Goal: Find specific page/section: Find specific page/section

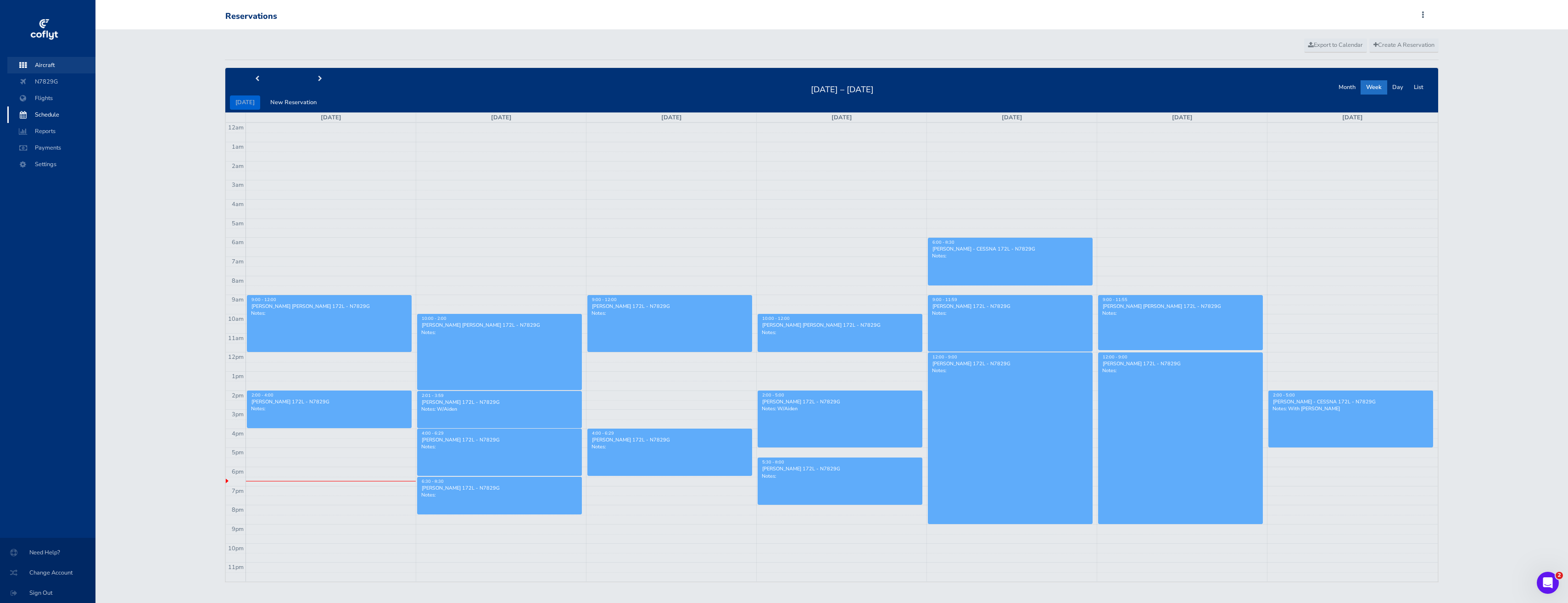
click at [52, 63] on span "Aircraft" at bounding box center [51, 65] width 70 height 17
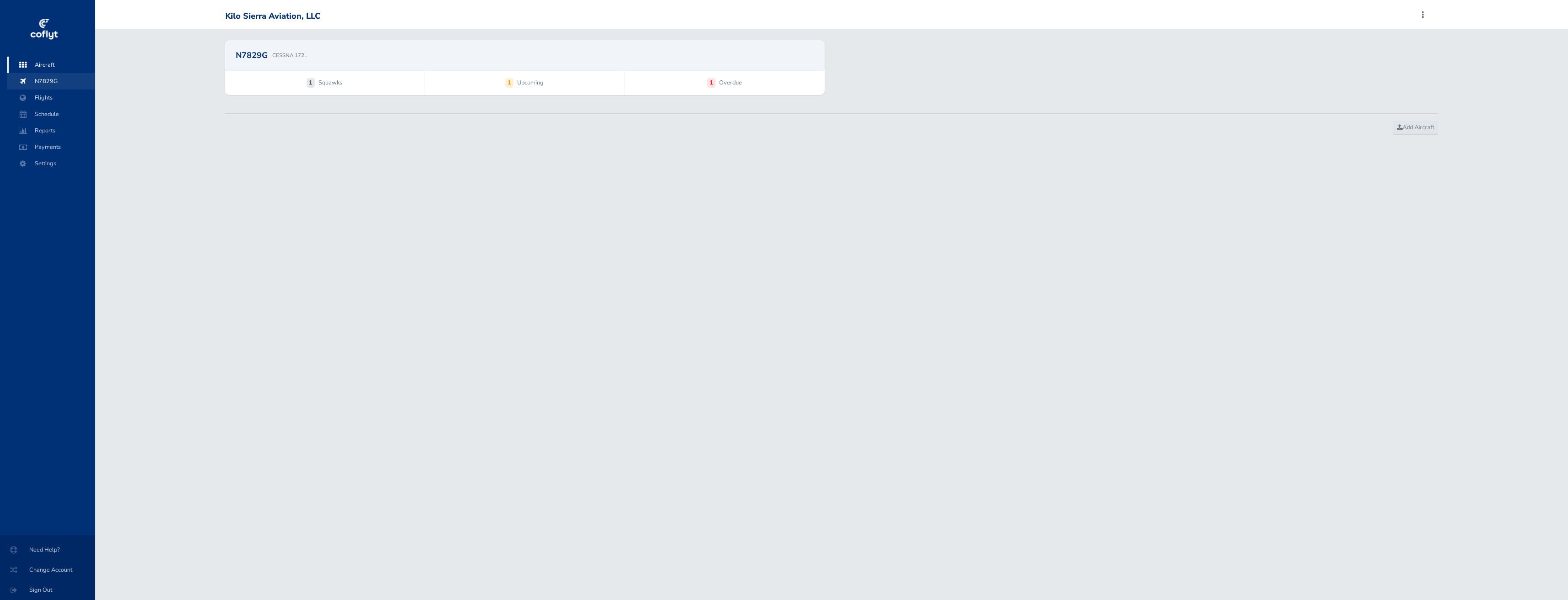
click at [51, 85] on span "N7829G" at bounding box center [51, 81] width 69 height 16
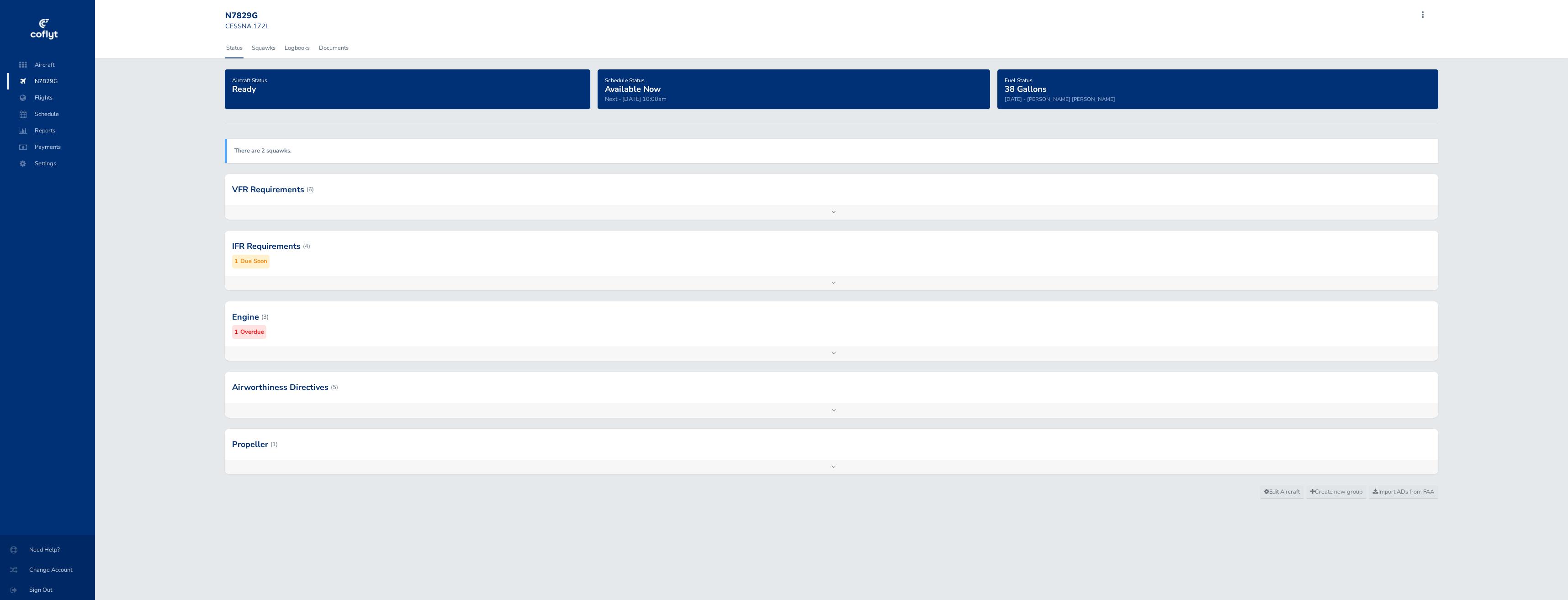
click at [443, 208] on div "Add inspection Edit" at bounding box center [831, 212] width 1214 height 15
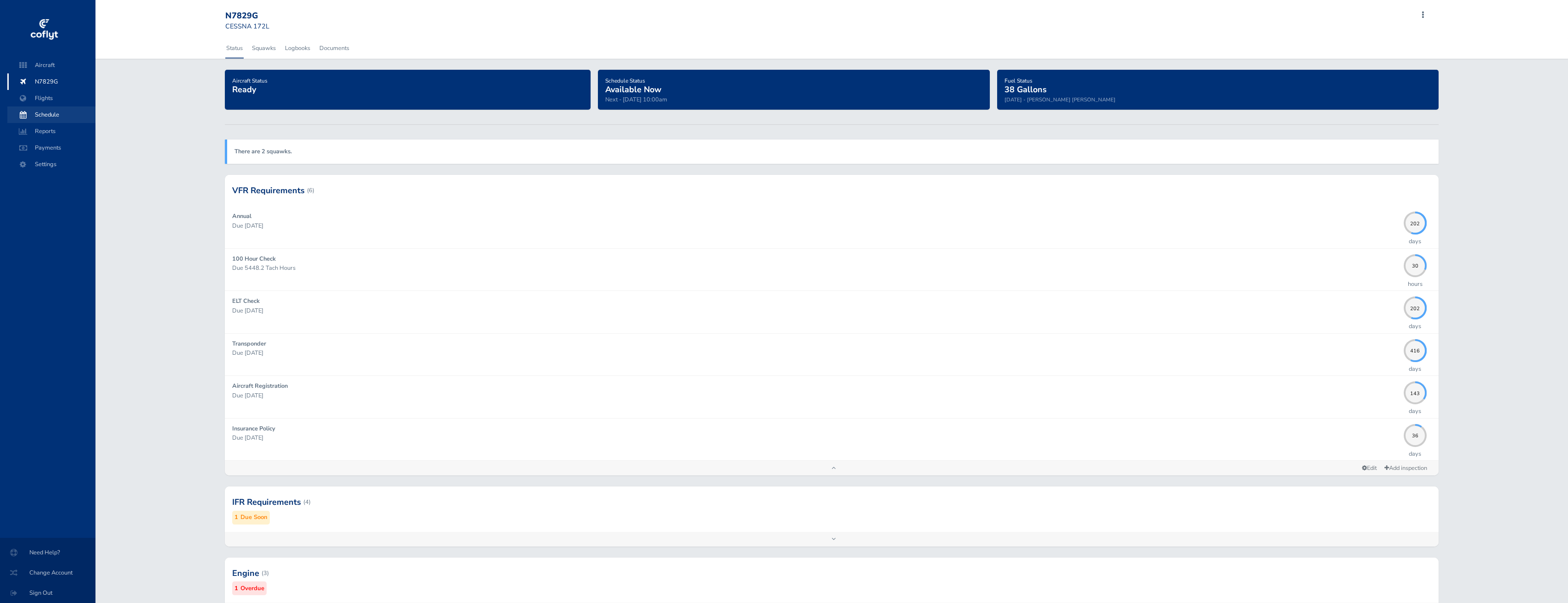
click at [48, 109] on span "Schedule" at bounding box center [51, 114] width 70 height 17
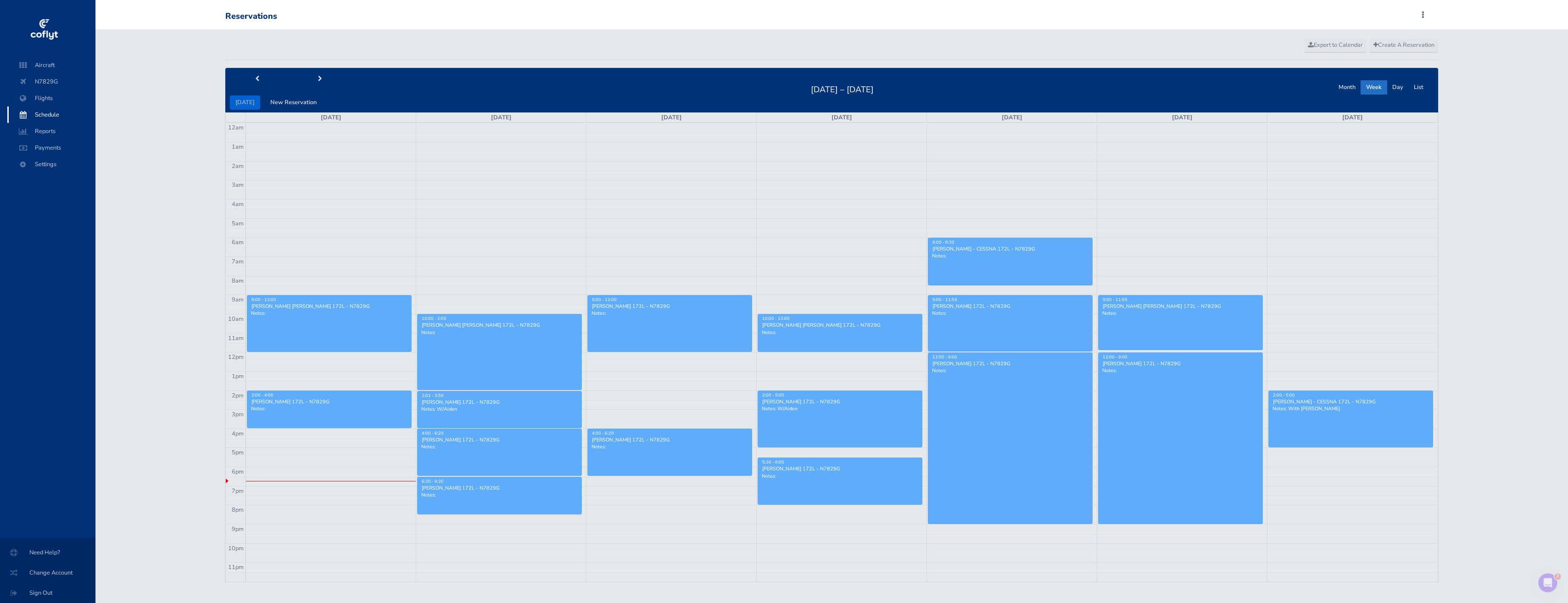
scroll to position [12, 0]
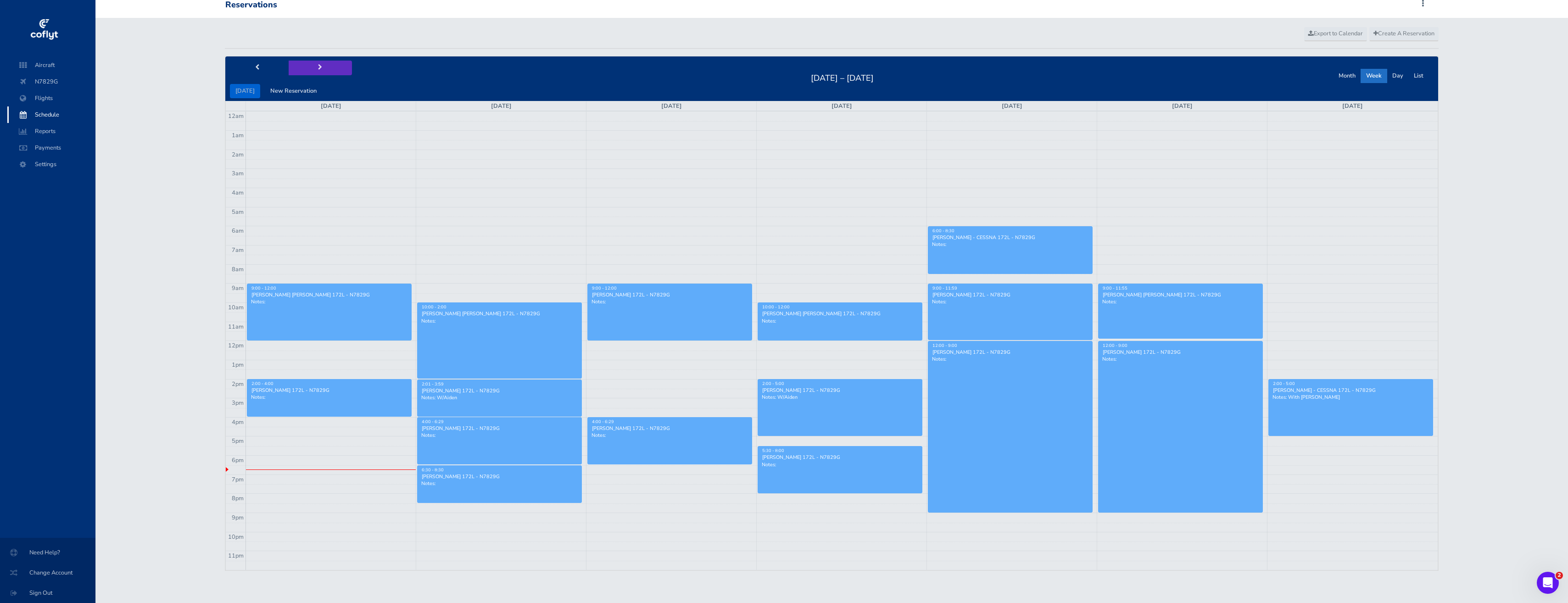
click at [314, 64] on button "next" at bounding box center [320, 67] width 64 height 14
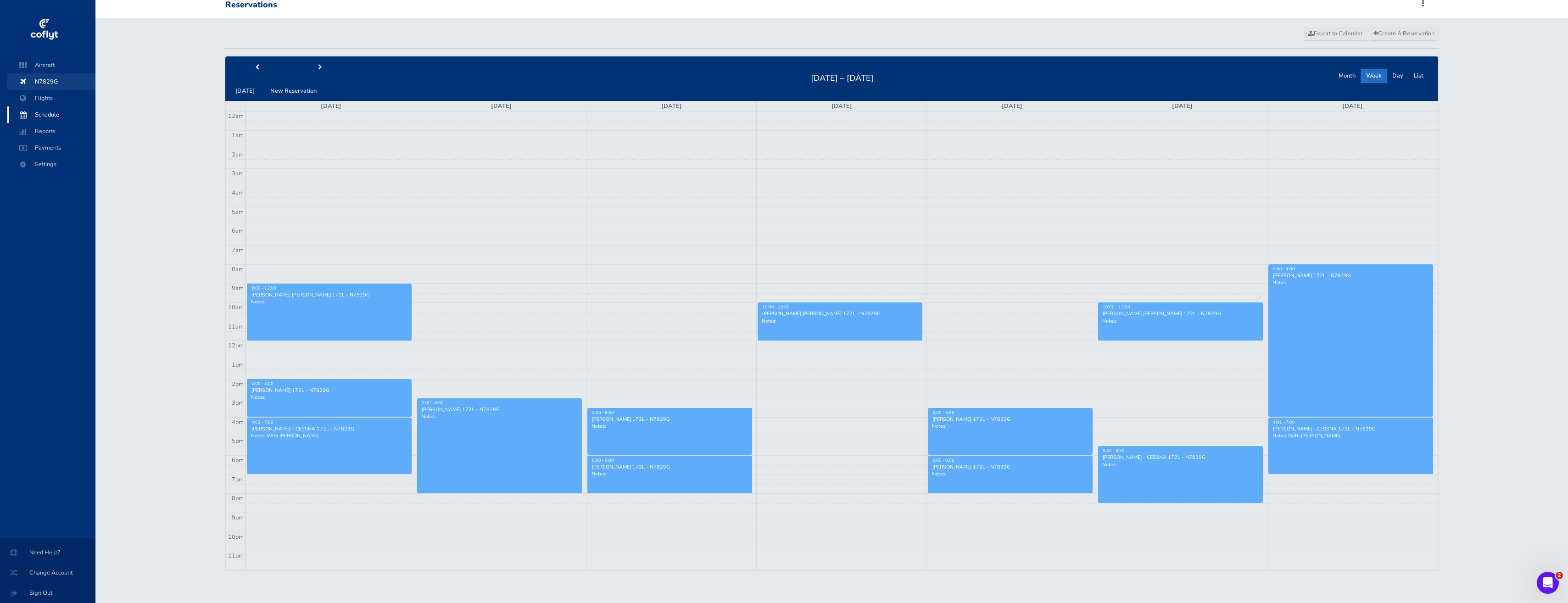
click at [45, 81] on span "N7829G" at bounding box center [51, 81] width 70 height 17
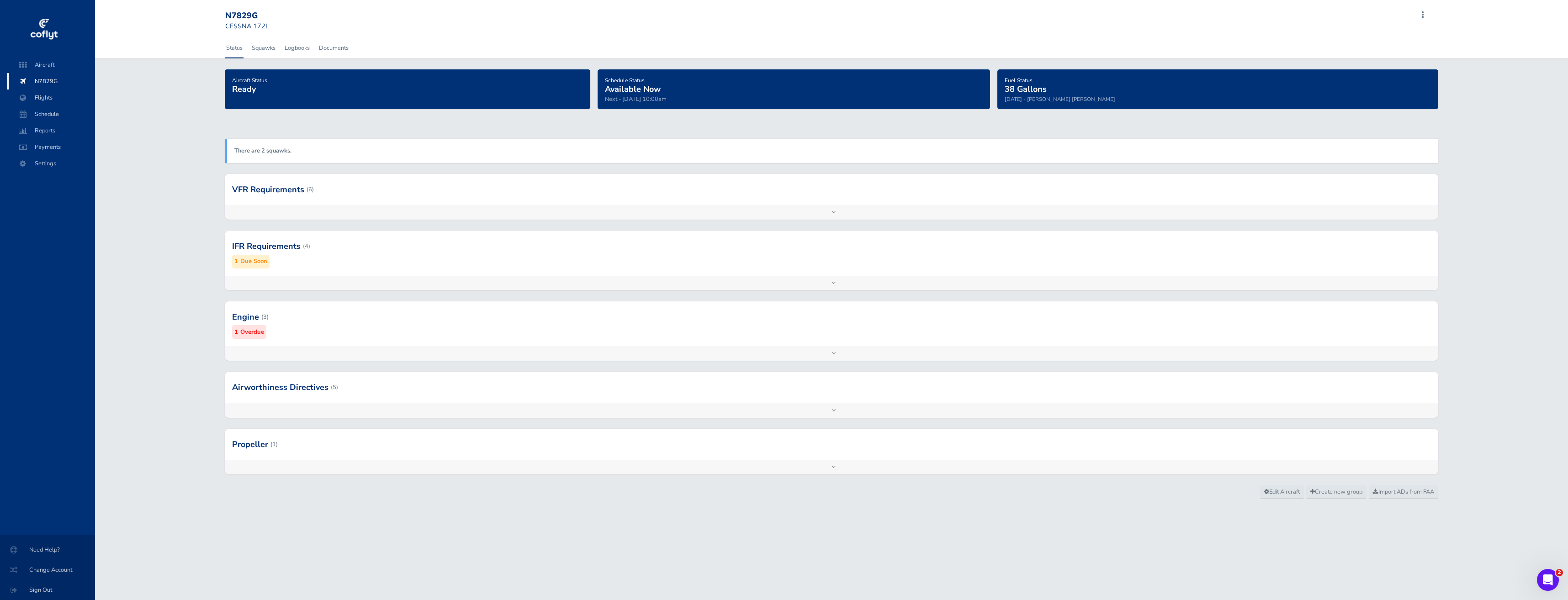
click at [435, 208] on div "Add inspection Edit" at bounding box center [831, 212] width 1214 height 15
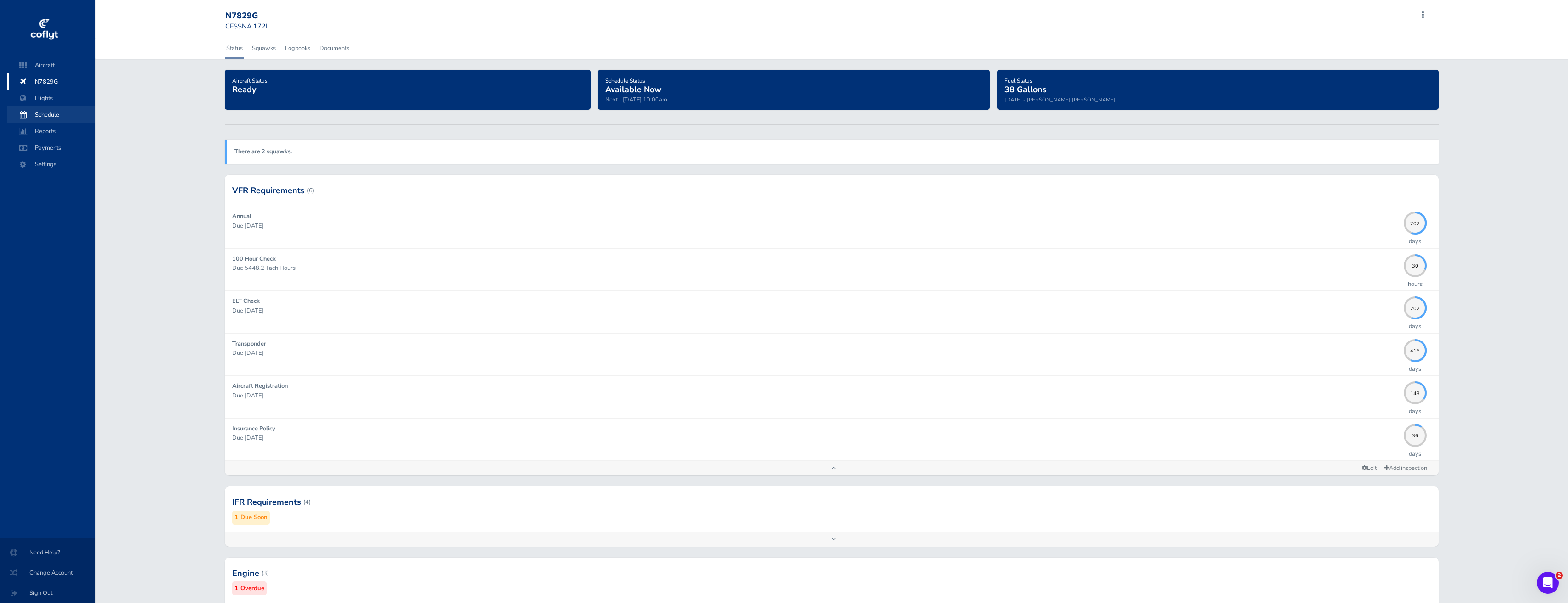
click at [43, 117] on span "Schedule" at bounding box center [51, 114] width 70 height 17
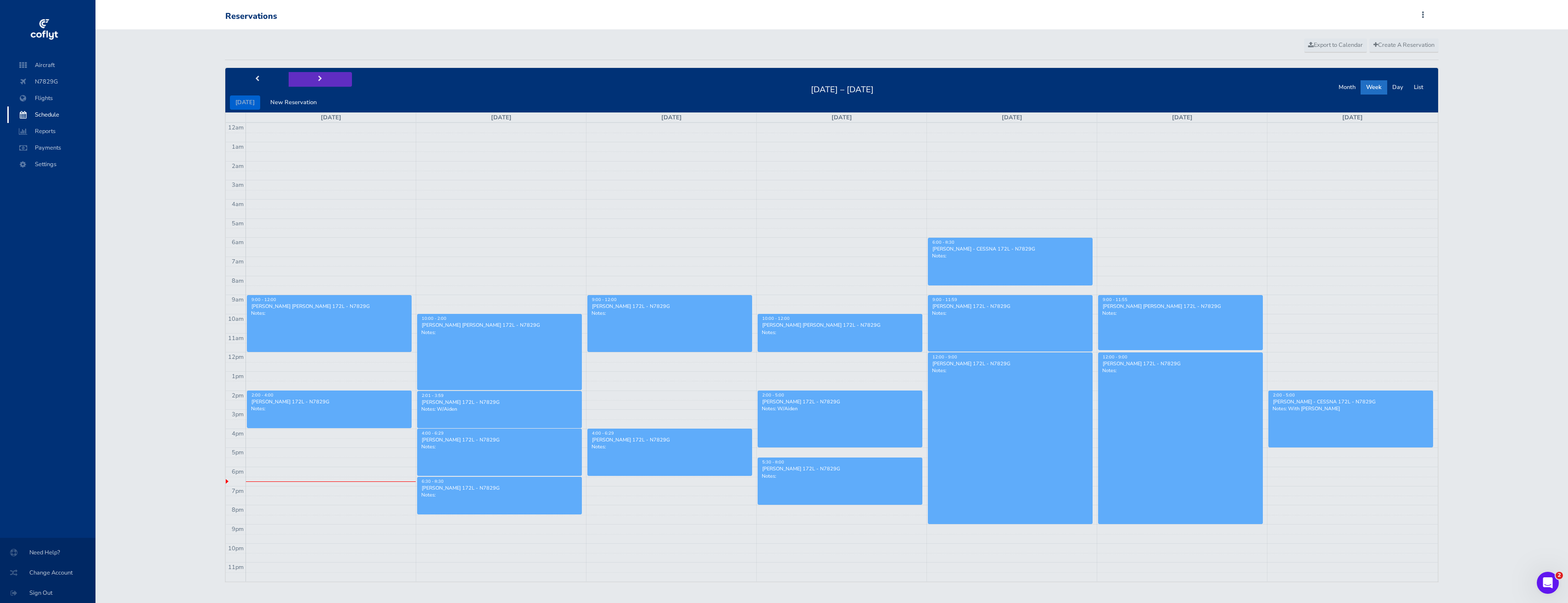
click at [328, 79] on button "next" at bounding box center [320, 79] width 64 height 14
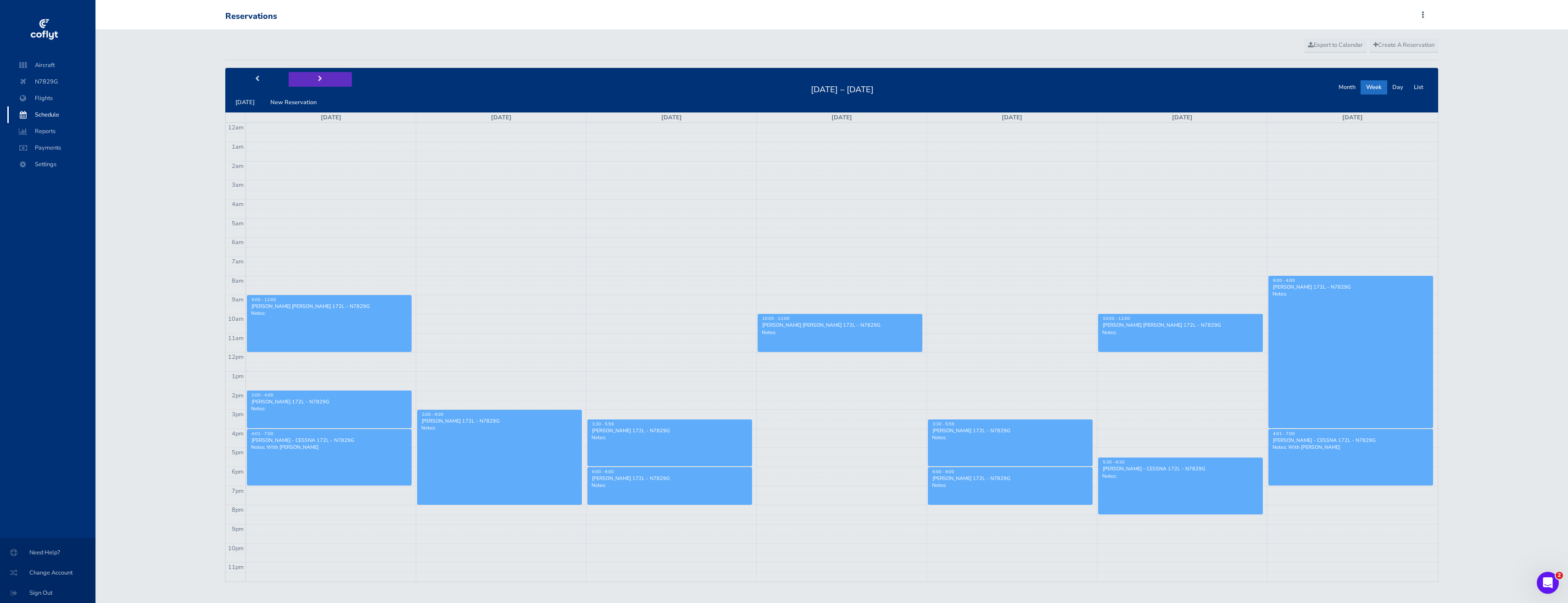
click at [302, 80] on button "next" at bounding box center [320, 79] width 64 height 14
